Goal: Navigation & Orientation: Understand site structure

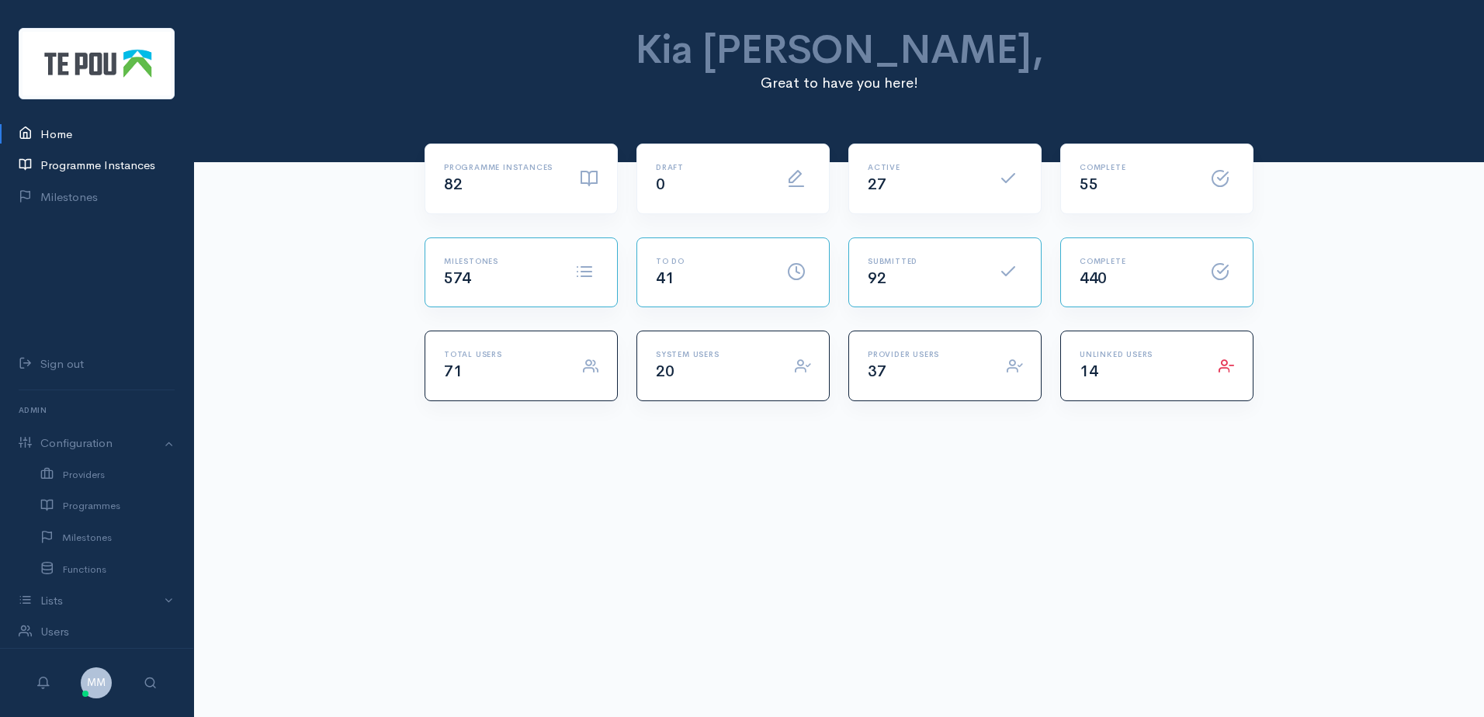
click at [74, 159] on link "Programme Instances" at bounding box center [96, 166] width 193 height 32
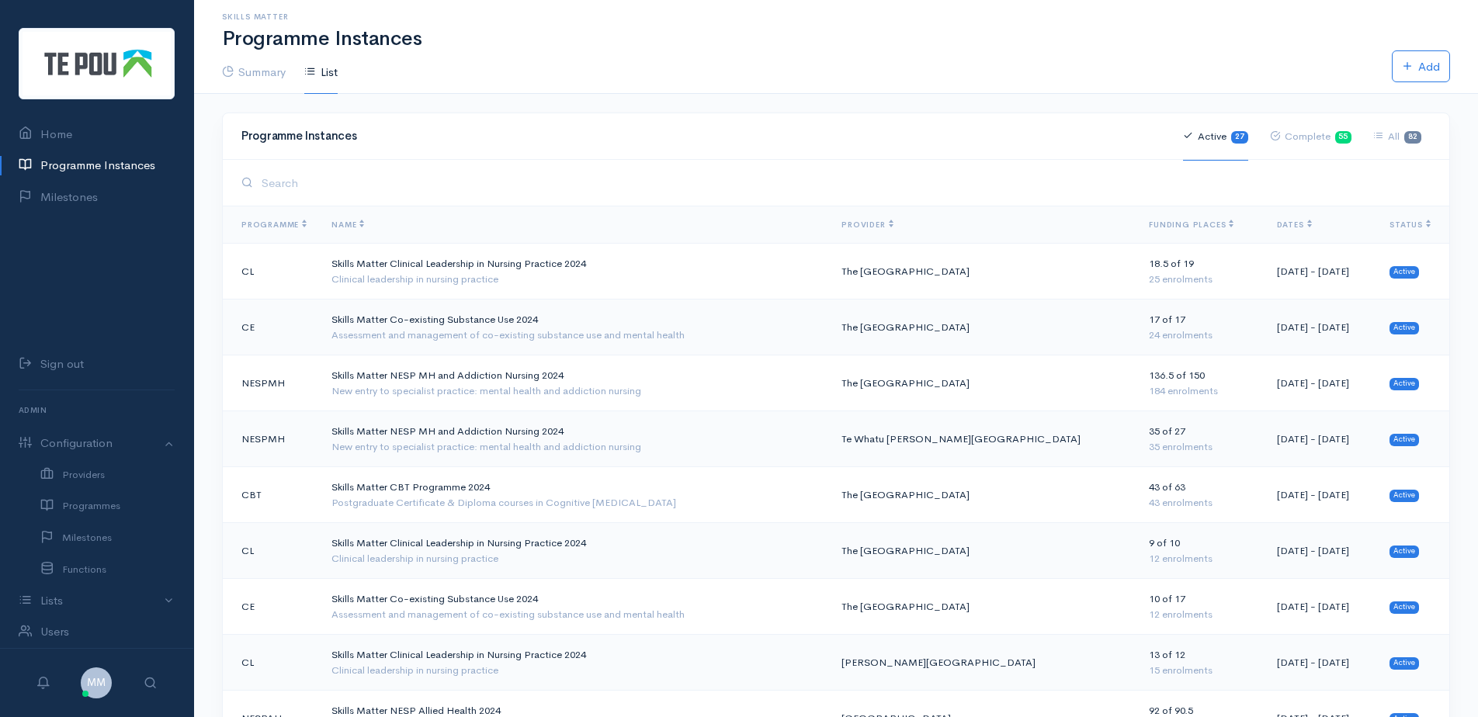
click at [885, 216] on th "Provider" at bounding box center [982, 224] width 307 height 37
click at [876, 222] on span "Provider" at bounding box center [866, 225] width 51 height 10
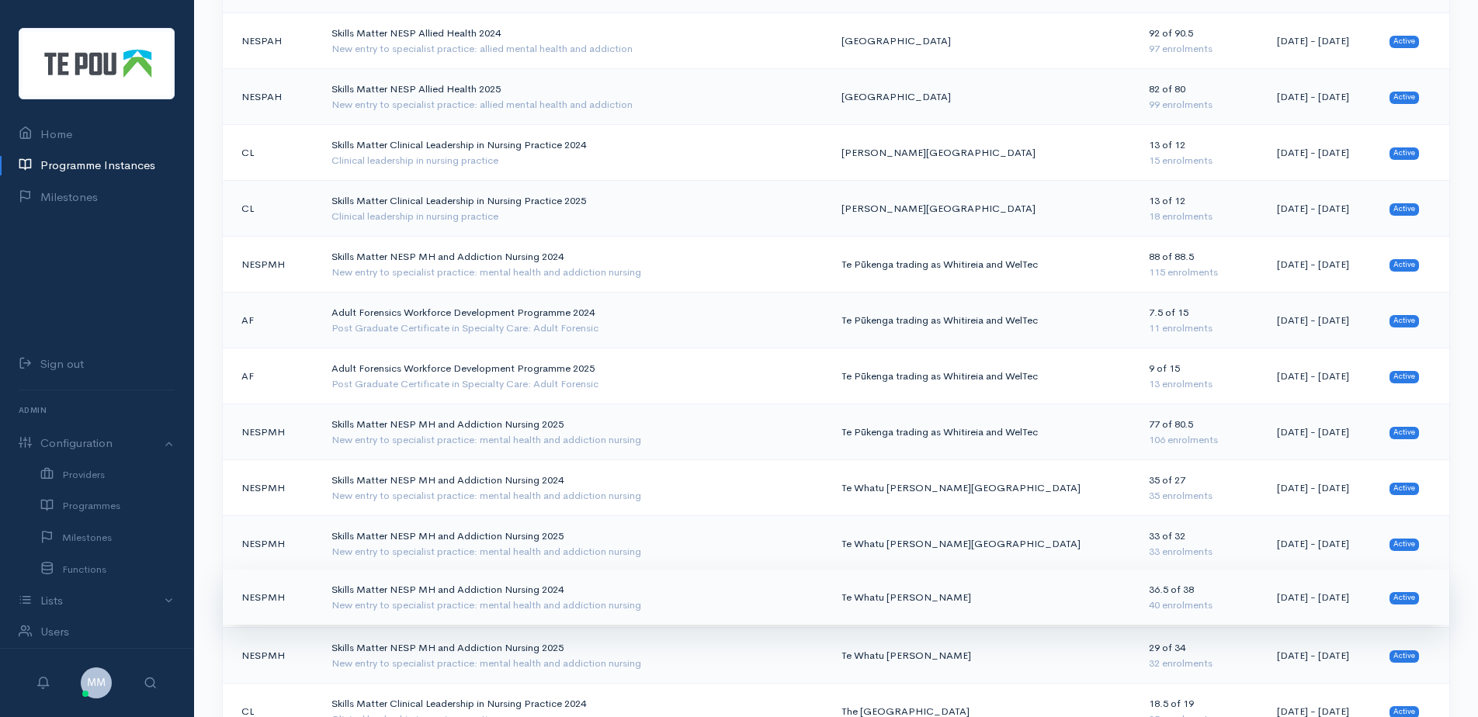
scroll to position [388, 0]
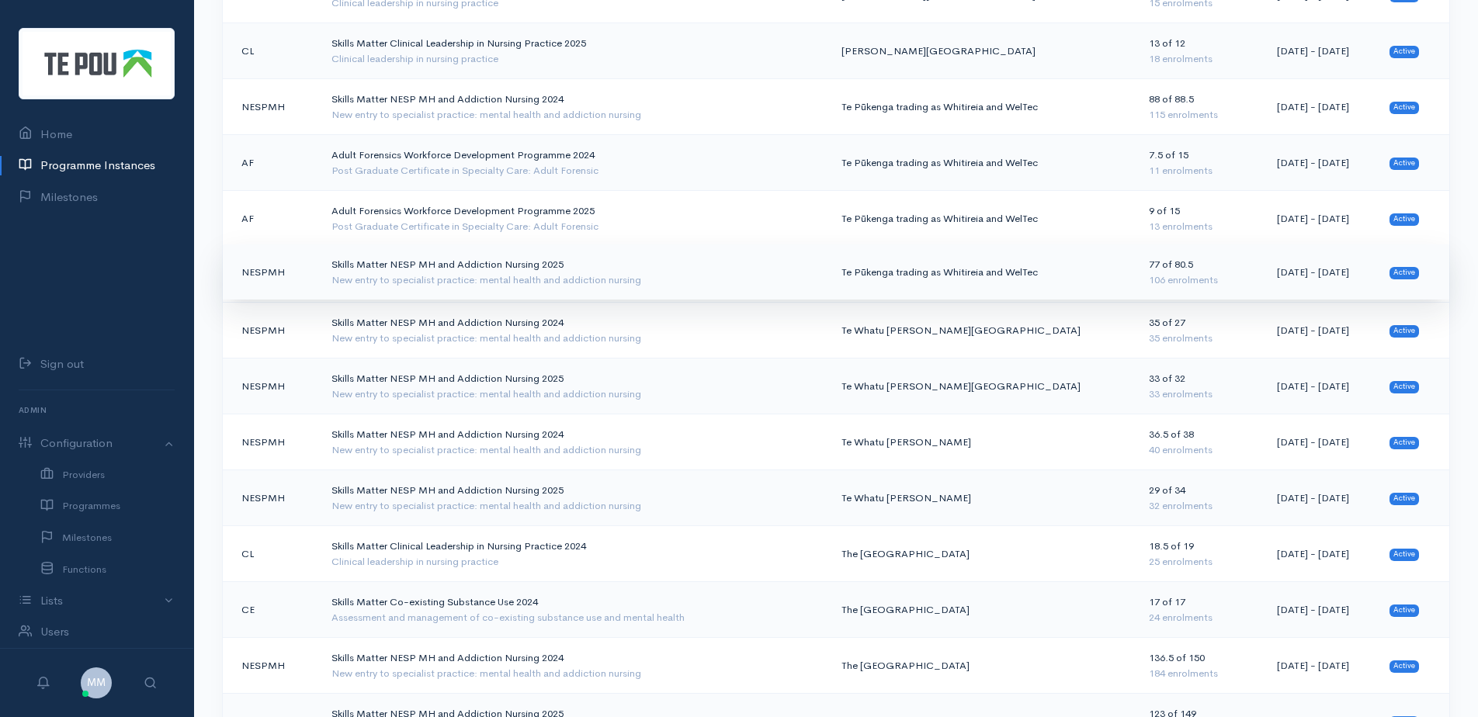
click at [681, 274] on div "New entry to specialist practice: mental health and addiction nursing" at bounding box center [573, 280] width 485 height 16
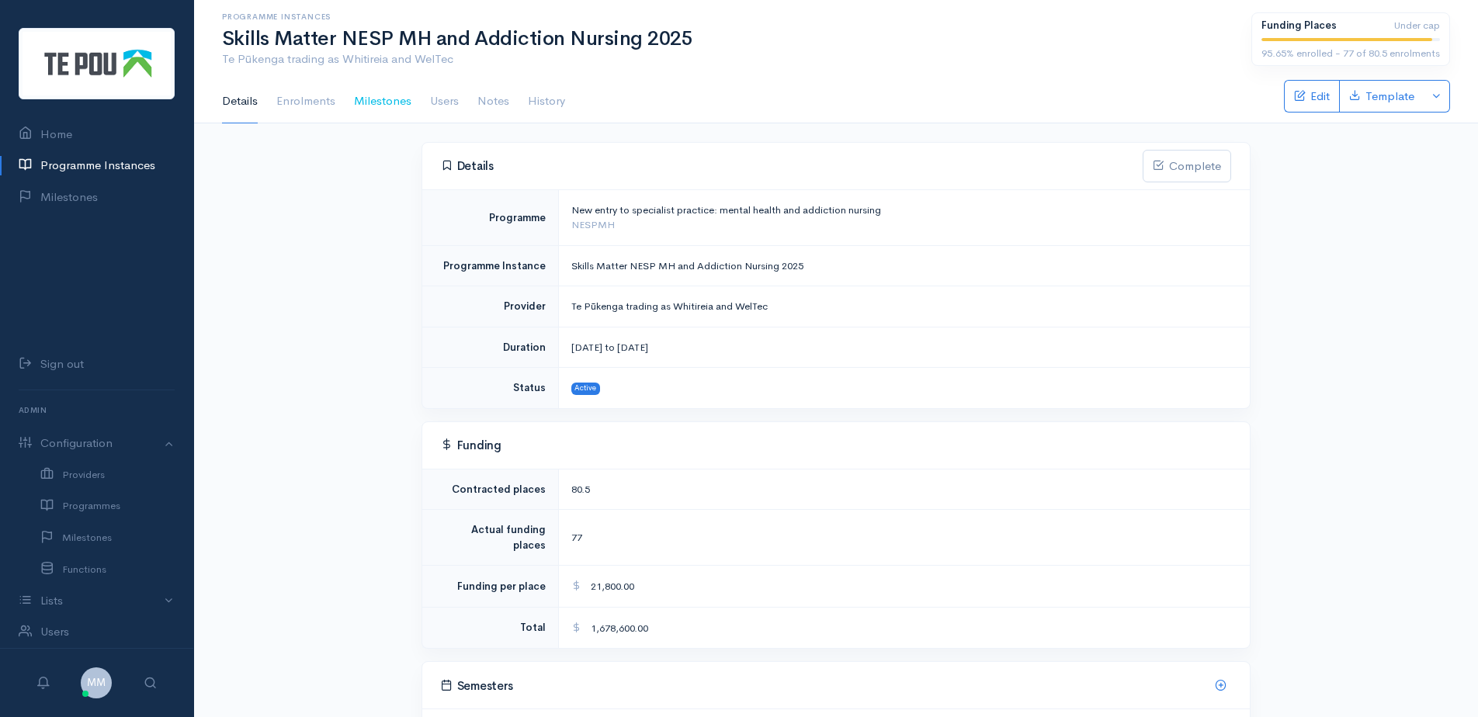
click at [384, 99] on link "Milestones" at bounding box center [382, 101] width 57 height 43
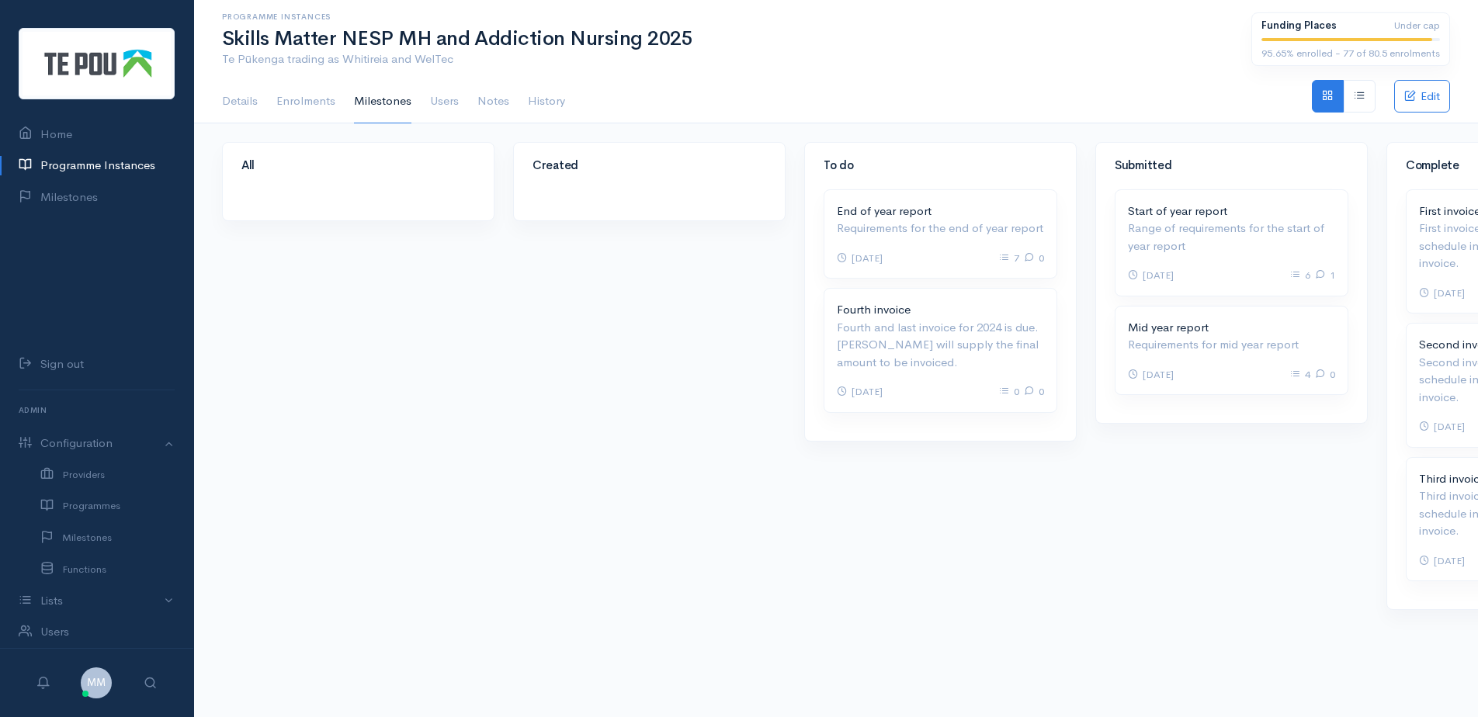
click at [316, 102] on link "Enrolments" at bounding box center [305, 101] width 59 height 43
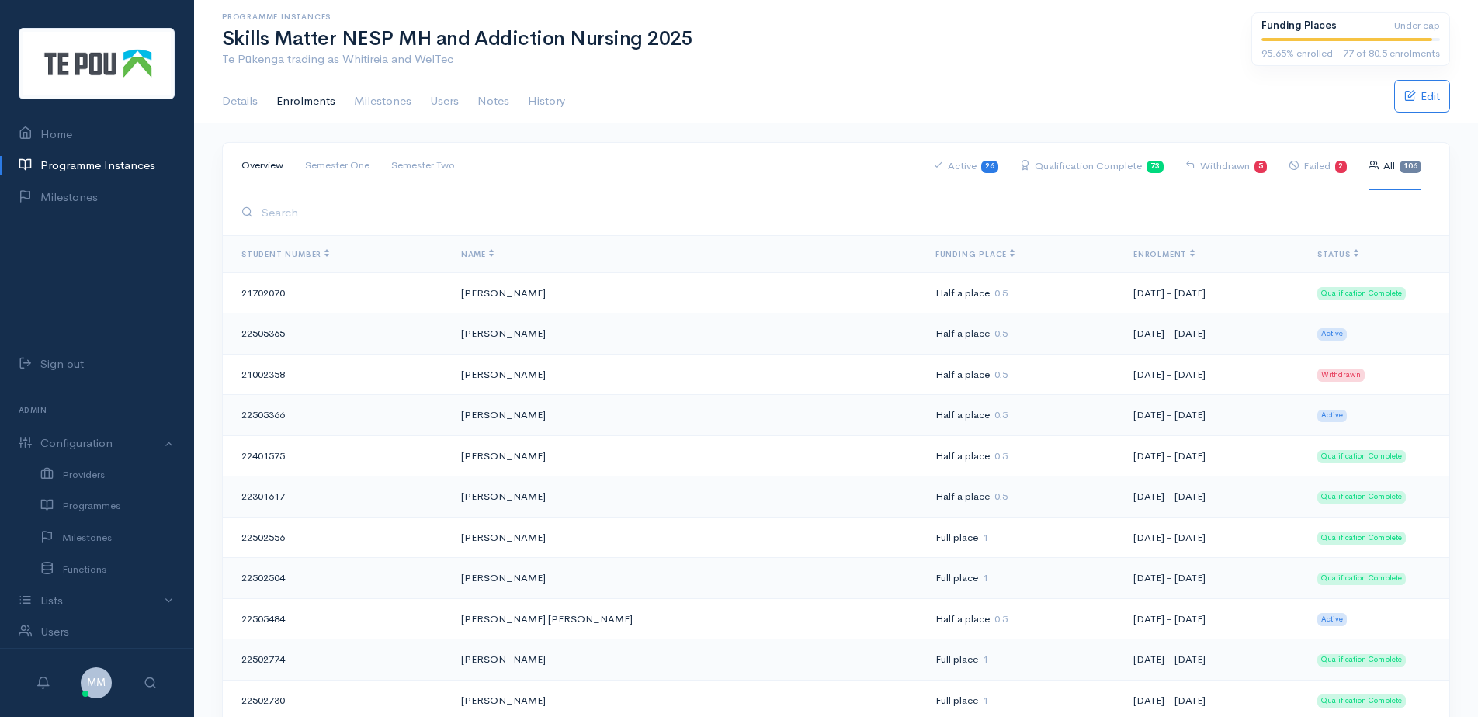
scroll to position [2827, 0]
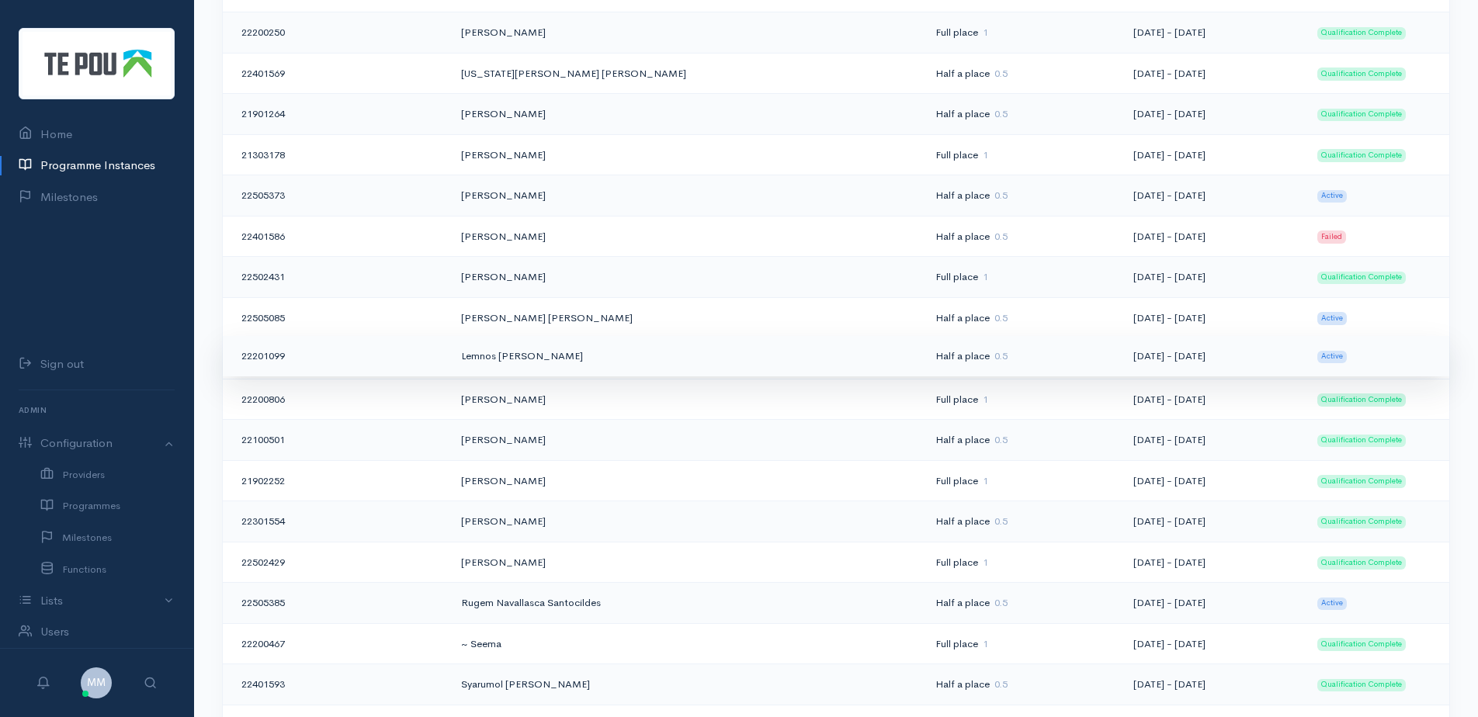
click at [659, 359] on td "Lemnos [PERSON_NAME]" at bounding box center [686, 356] width 474 height 41
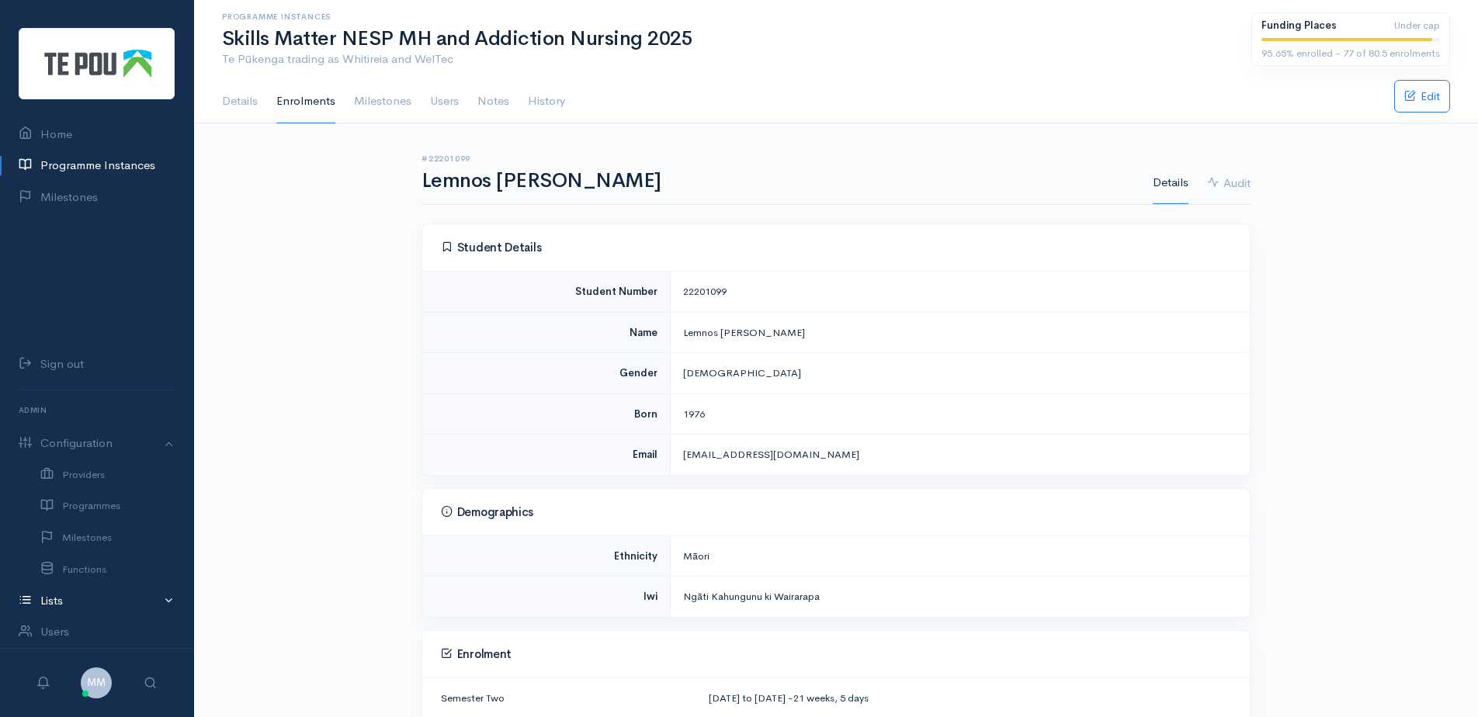
click at [80, 602] on link "Lists" at bounding box center [96, 601] width 193 height 32
click at [99, 414] on link "Ethnic Groups" at bounding box center [96, 412] width 193 height 32
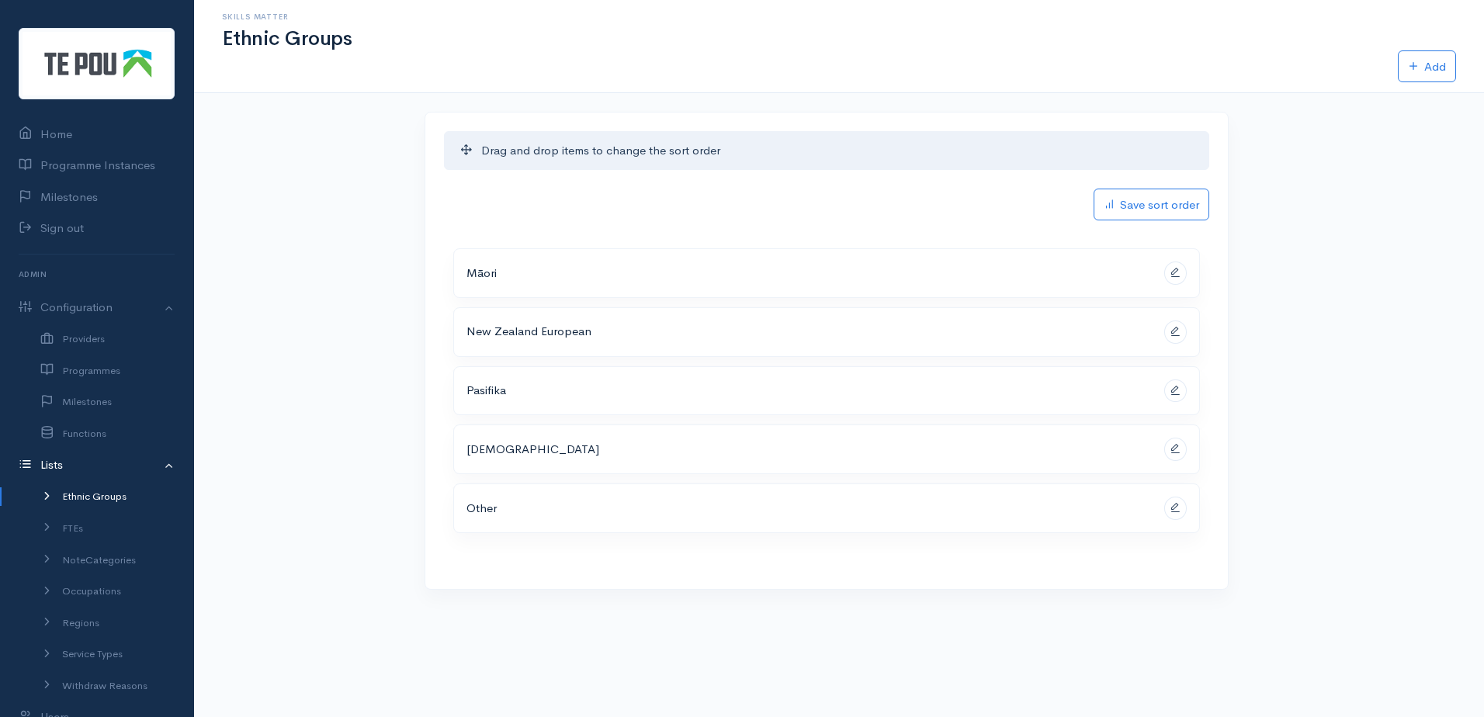
click at [584, 272] on p "Māori" at bounding box center [805, 274] width 679 height 18
click at [539, 500] on p "Other" at bounding box center [805, 509] width 679 height 18
click at [71, 524] on link "FTEs" at bounding box center [96, 528] width 193 height 32
click at [73, 553] on link "NoteCategories" at bounding box center [96, 560] width 193 height 32
click at [83, 586] on link "Occupations" at bounding box center [96, 592] width 193 height 32
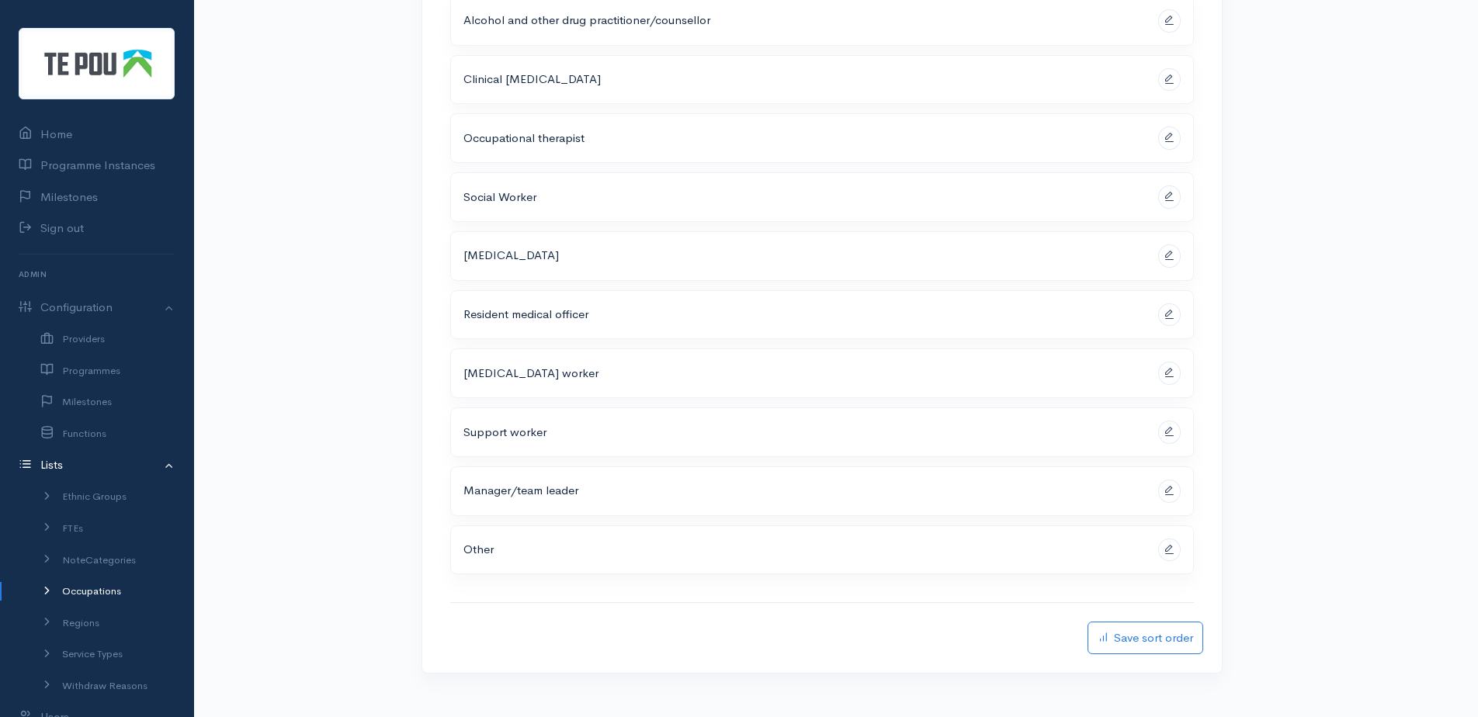
scroll to position [342, 0]
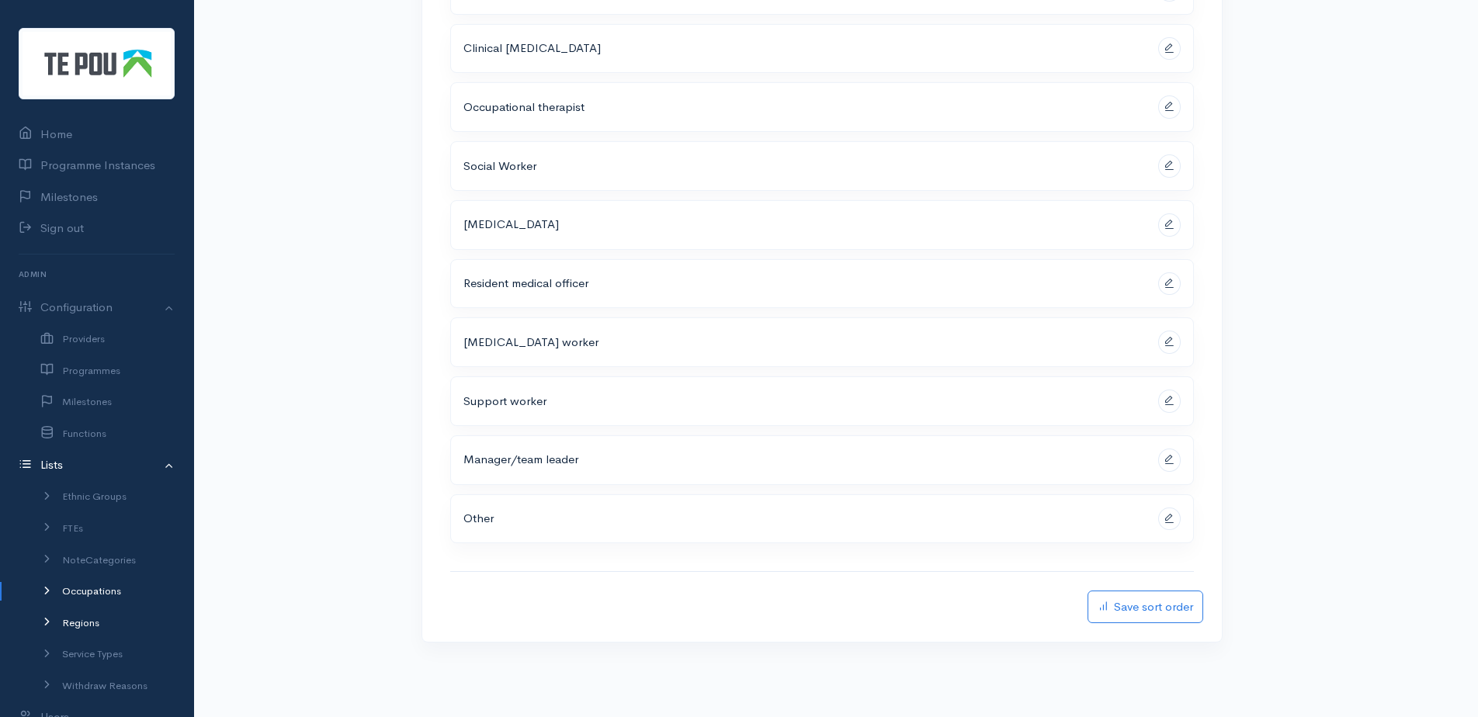
click at [92, 618] on link "Regions" at bounding box center [96, 623] width 193 height 32
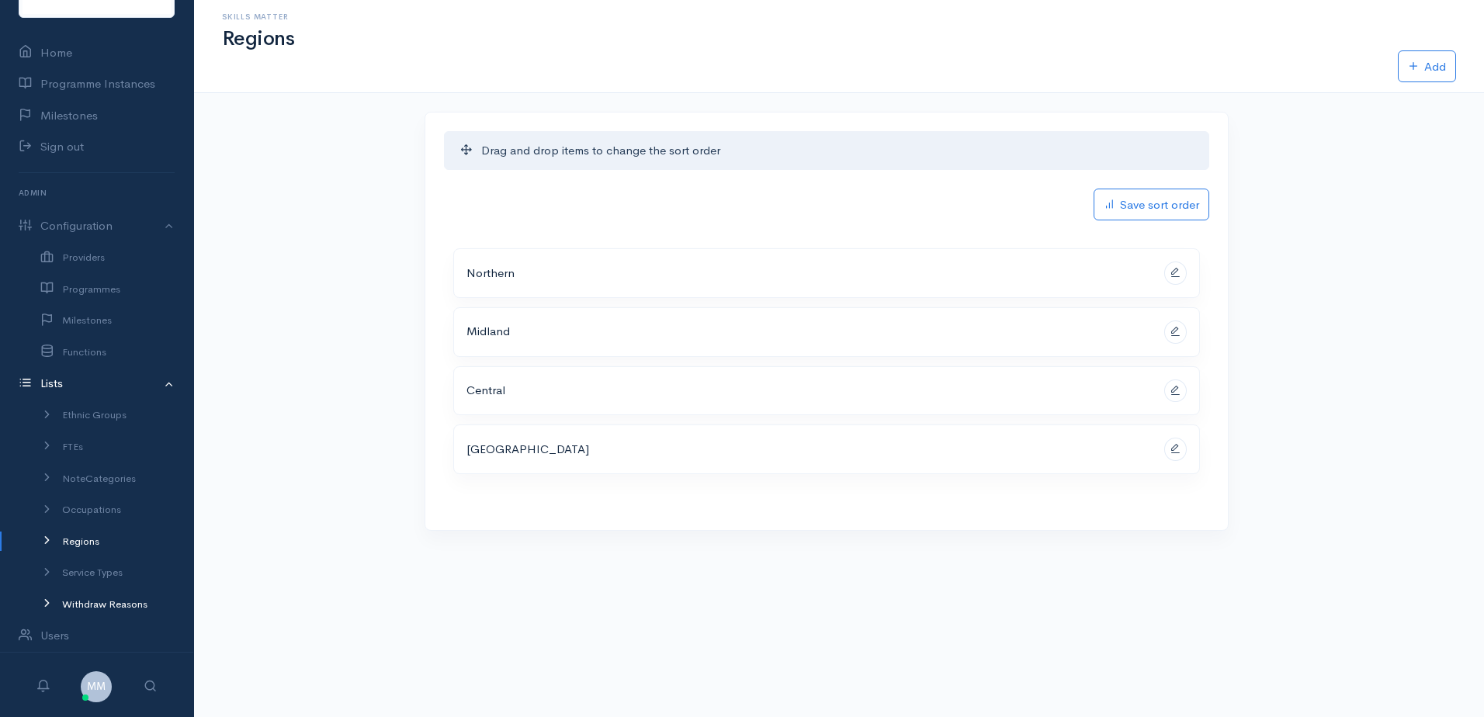
scroll to position [82, 0]
click at [102, 574] on link "Service Types" at bounding box center [96, 572] width 193 height 32
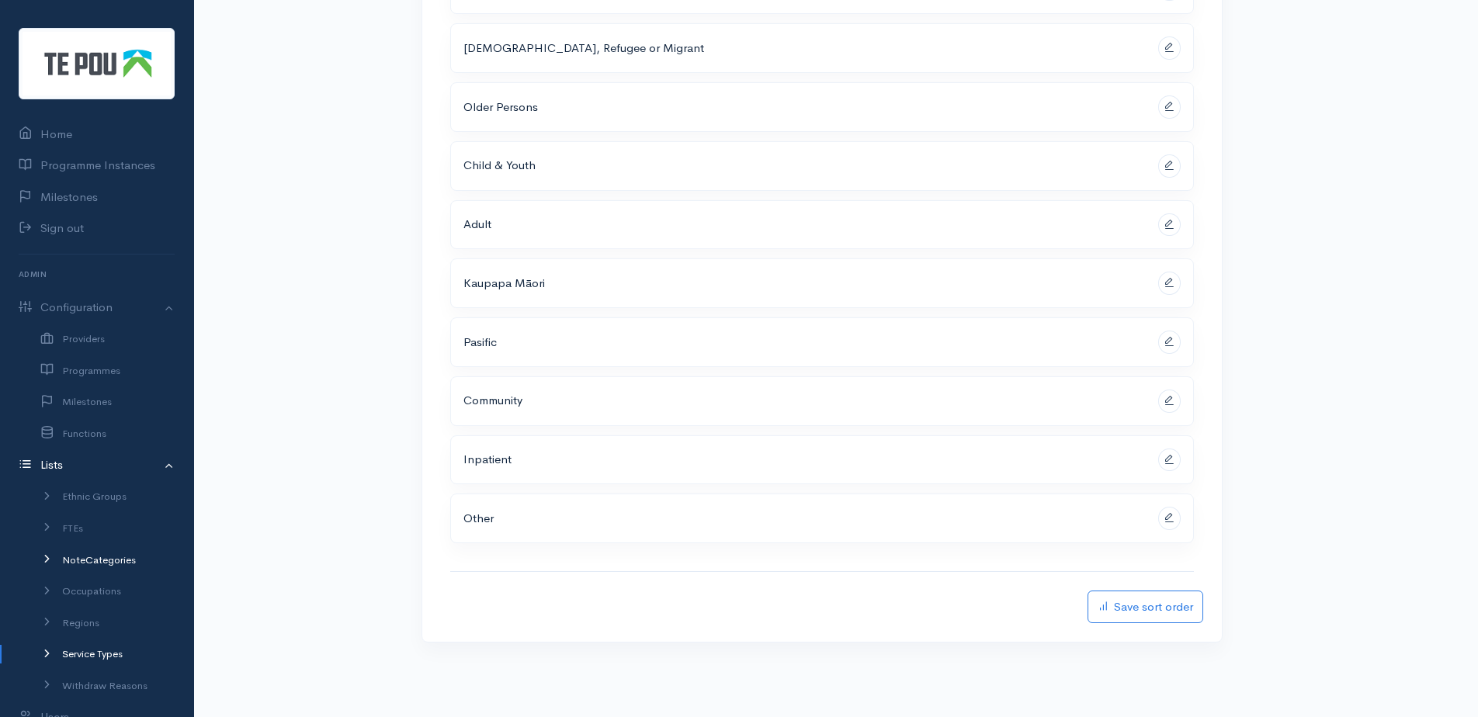
scroll to position [82, 0]
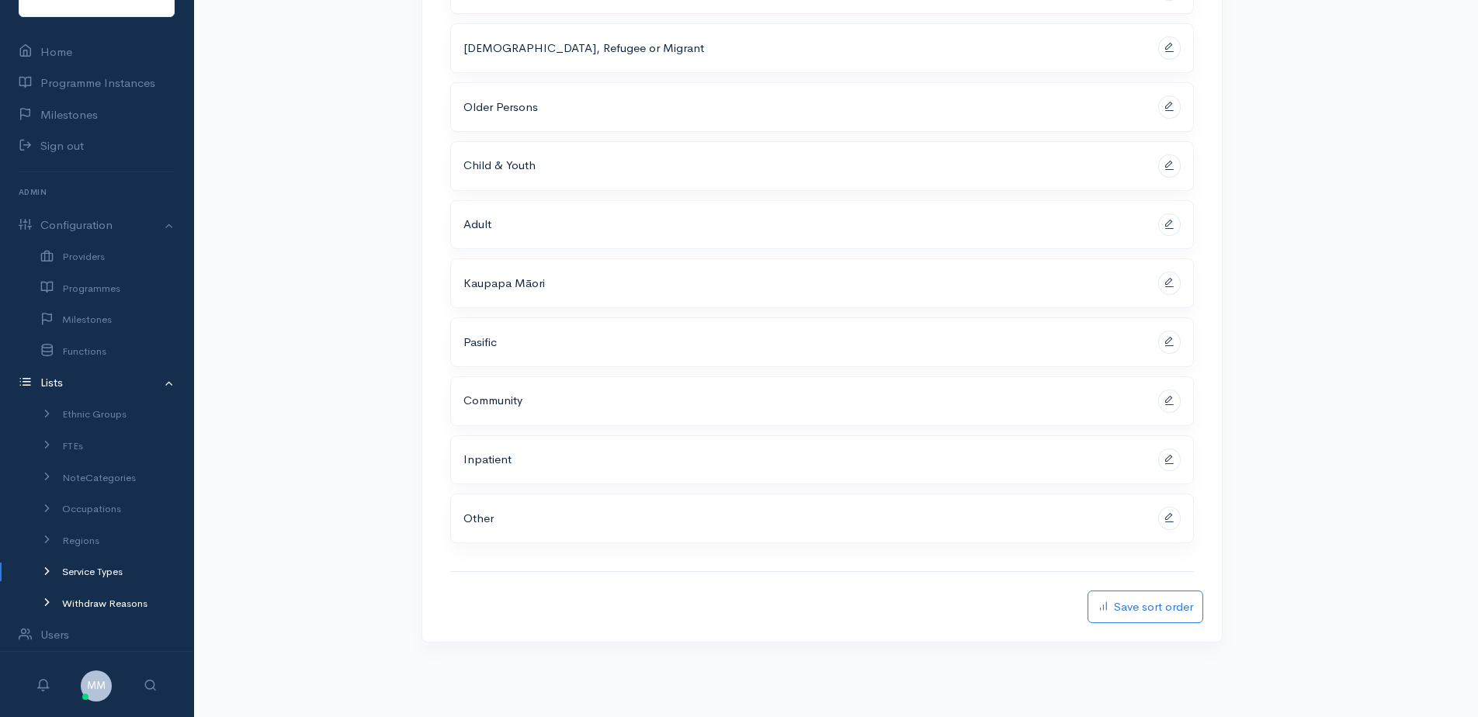
click at [108, 595] on link "Withdraw Reasons" at bounding box center [96, 604] width 193 height 32
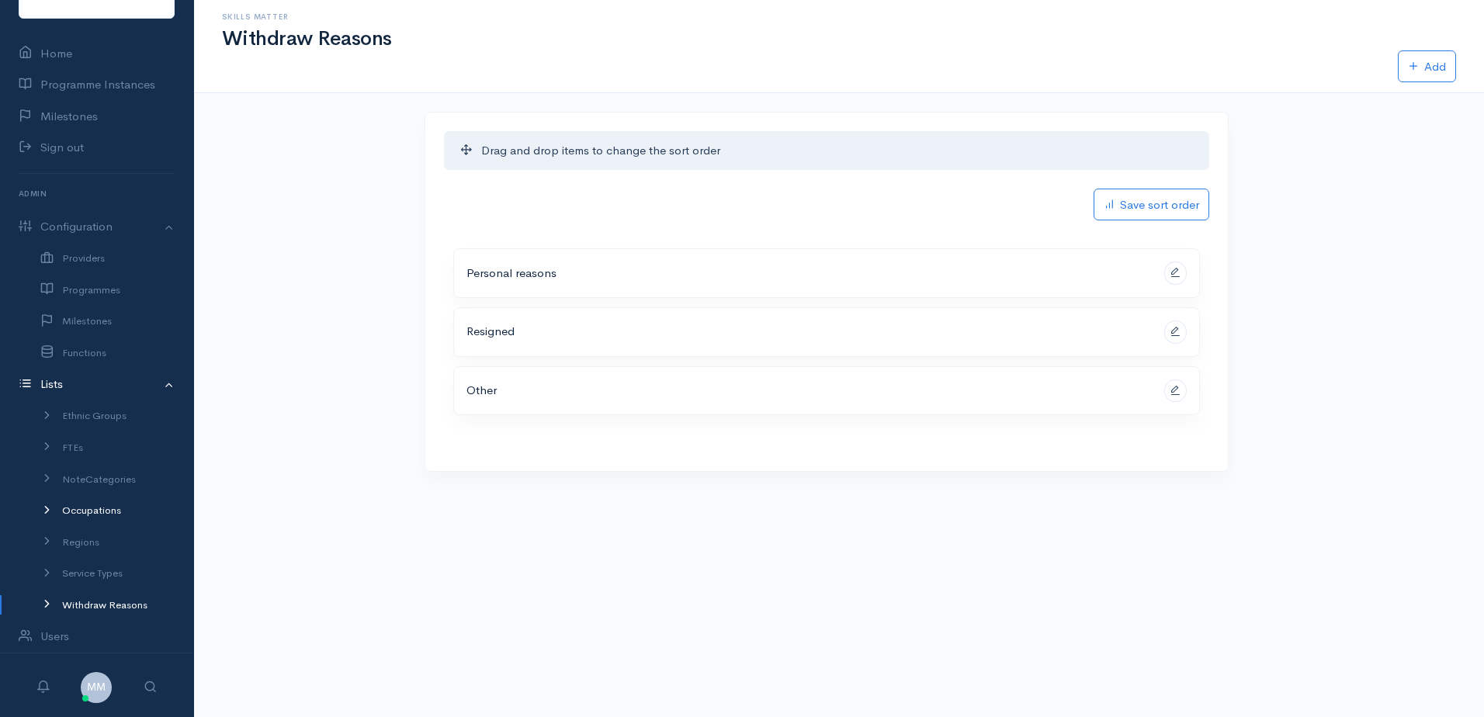
scroll to position [82, 0]
click at [36, 629] on icon at bounding box center [30, 635] width 22 height 19
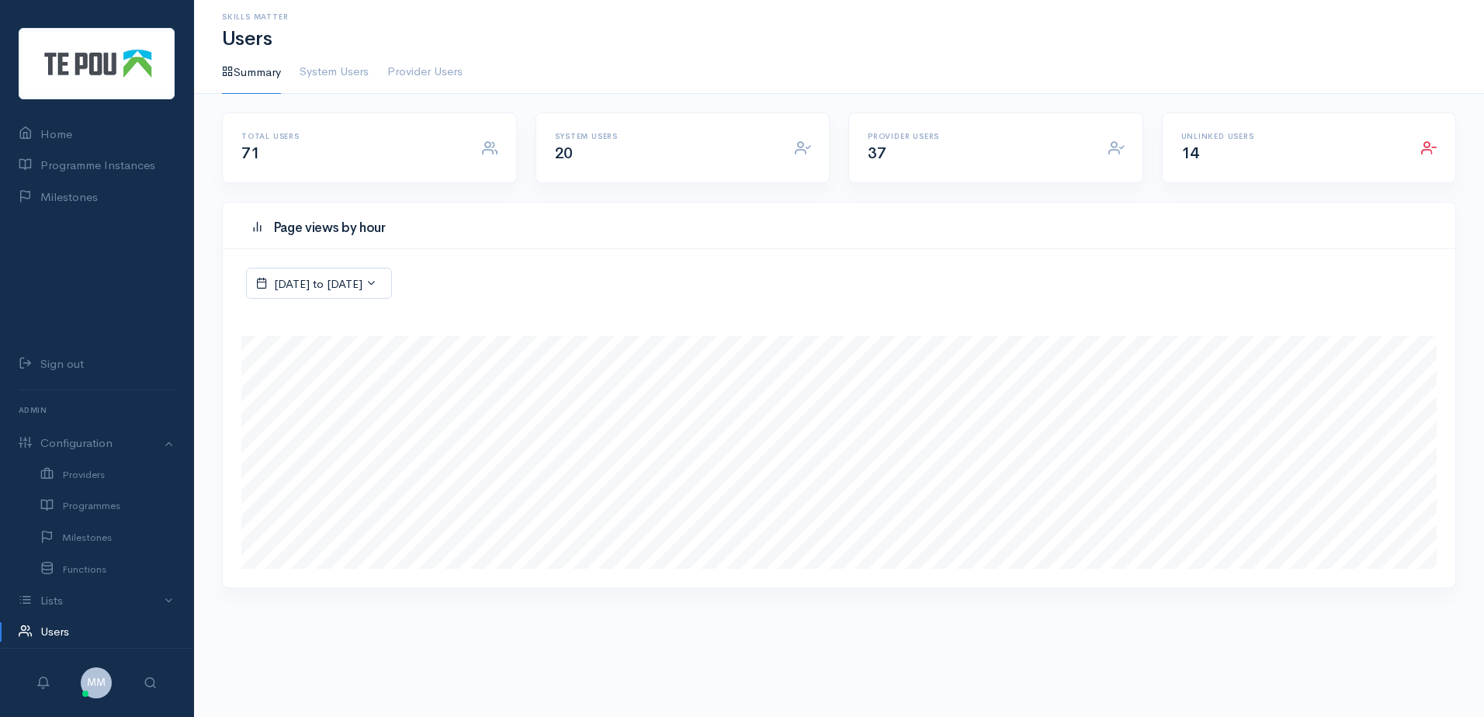
scroll to position [385, 1233]
click at [1198, 141] on div "Unlinked Users 14" at bounding box center [1292, 148] width 241 height 32
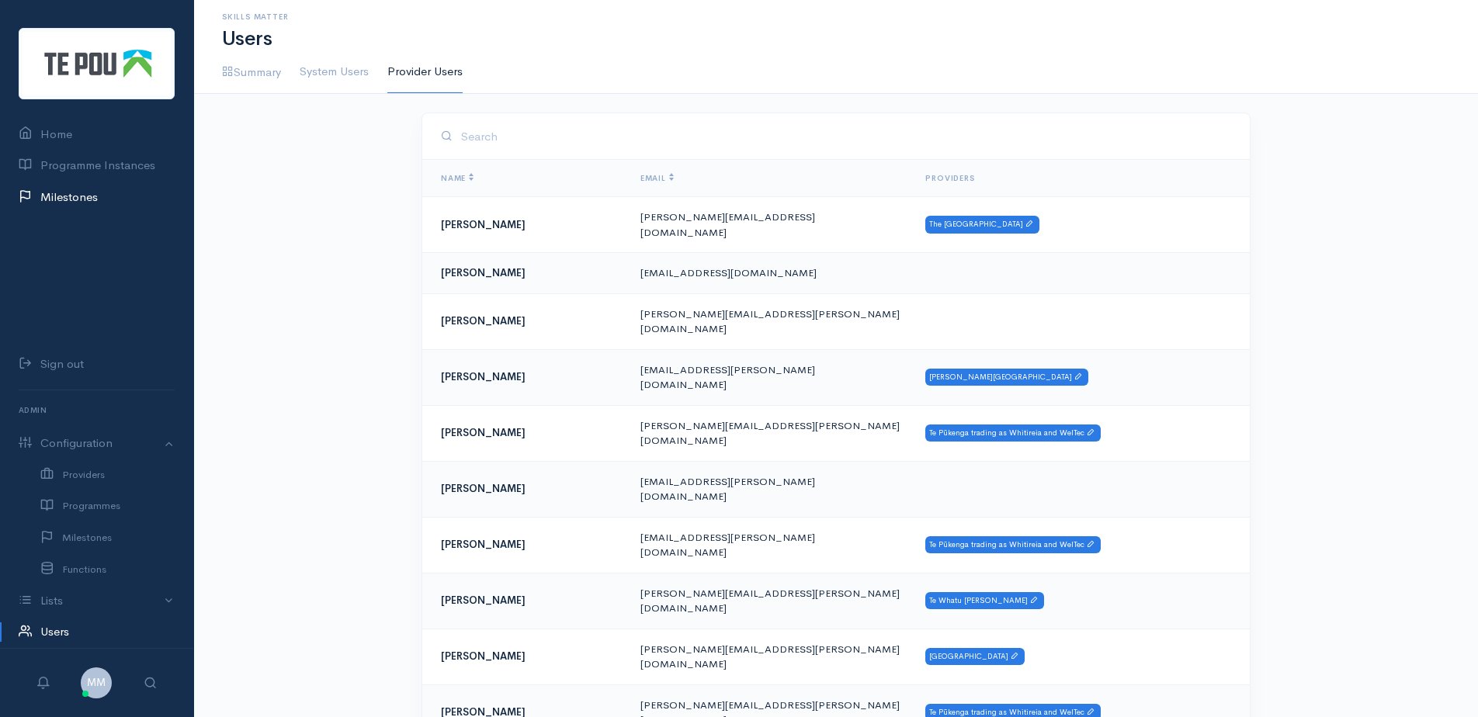
click at [97, 203] on link "Milestones" at bounding box center [96, 198] width 193 height 32
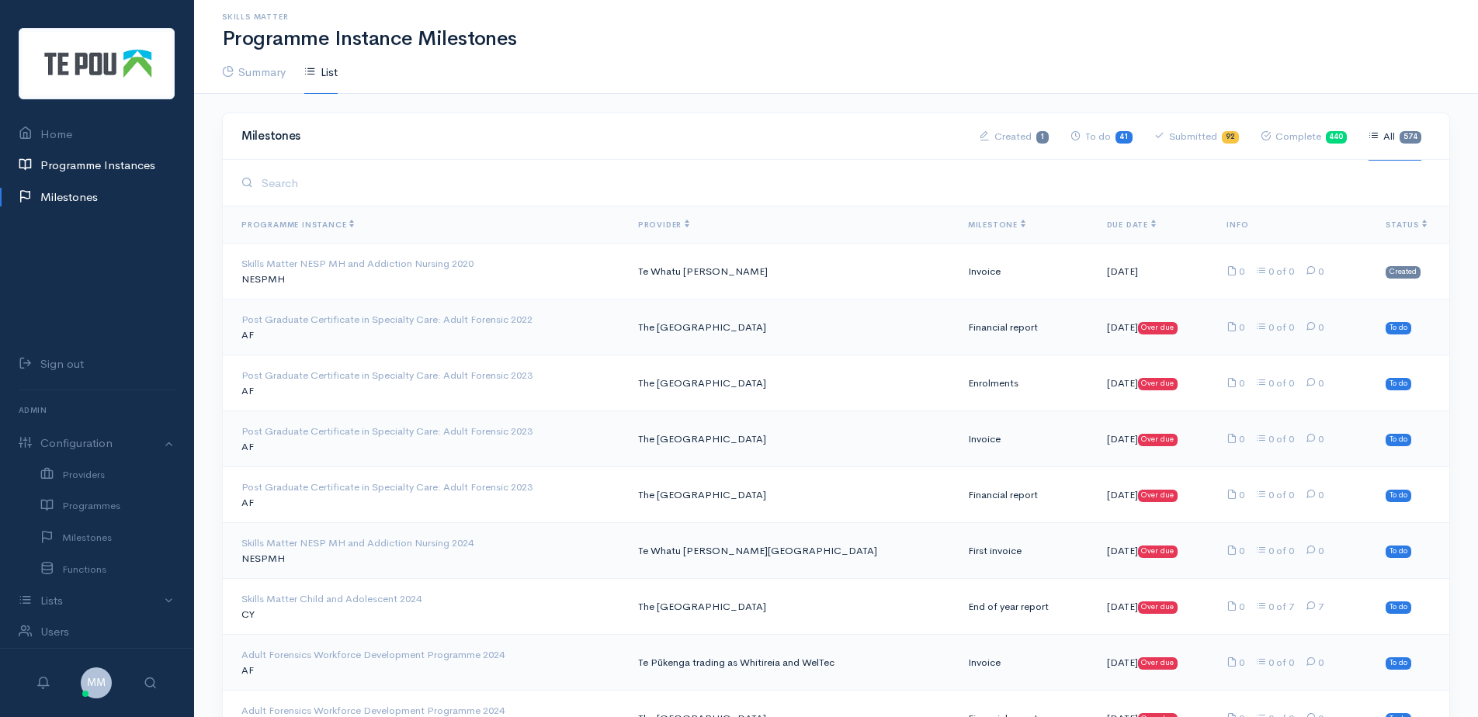
click at [87, 163] on link "Programme Instances" at bounding box center [96, 166] width 193 height 32
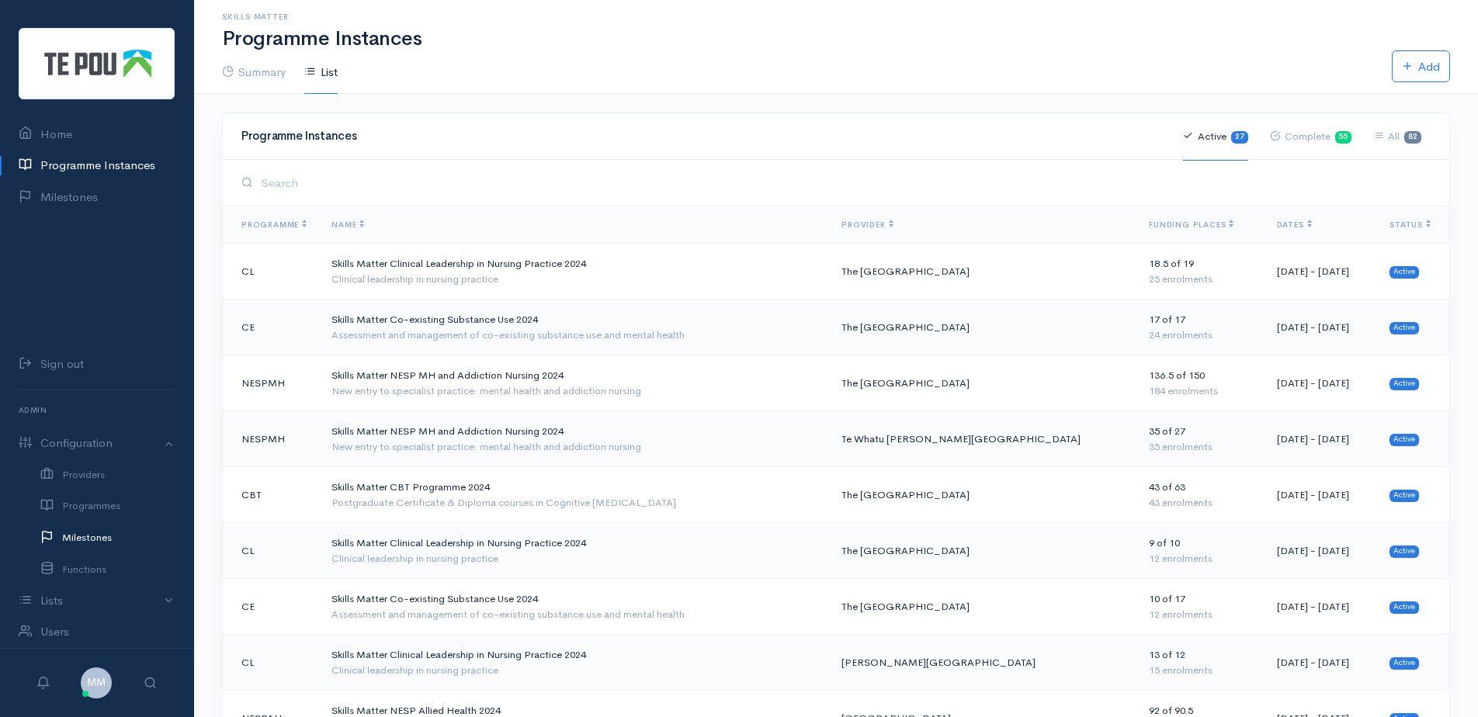
click at [85, 534] on link "Milestones" at bounding box center [96, 538] width 193 height 32
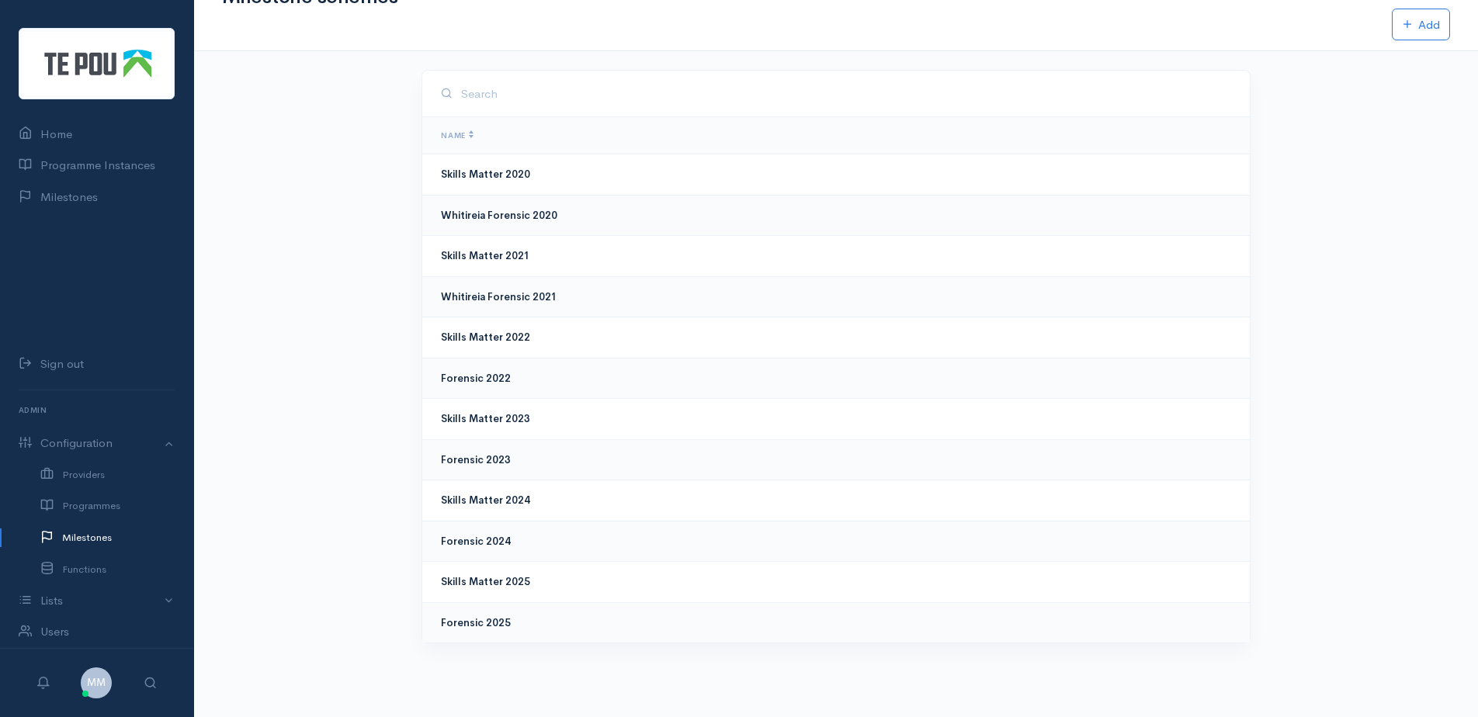
scroll to position [43, 0]
click at [508, 585] on b "Skills Matter 2025" at bounding box center [485, 580] width 89 height 13
